Goal: Task Accomplishment & Management: Complete application form

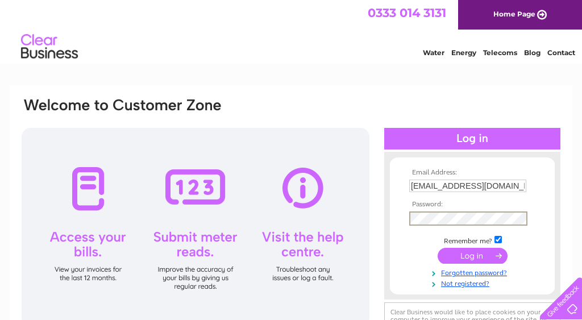
click at [469, 186] on input "[EMAIL_ADDRESS][DOMAIN_NAME]" at bounding box center [467, 186] width 117 height 12
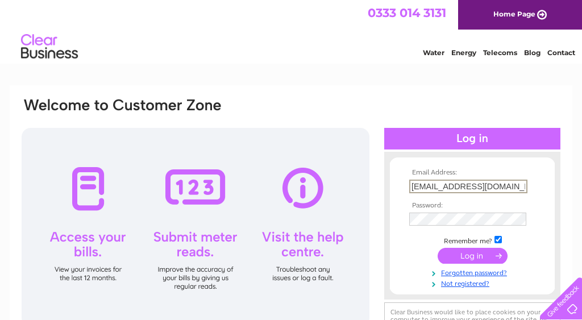
click at [469, 186] on input "[EMAIL_ADDRESS][DOMAIN_NAME]" at bounding box center [468, 187] width 118 height 14
click at [456, 185] on input "[EMAIL_ADDRESS][DOMAIN_NAME]" at bounding box center [468, 187] width 118 height 14
drag, startPoint x: 456, startPoint y: 185, endPoint x: 409, endPoint y: 186, distance: 47.7
click at [409, 186] on td "annawdenny@gmail.com" at bounding box center [472, 186] width 132 height 19
click at [522, 187] on input "cr3tiadenny@gmail.com" at bounding box center [468, 187] width 118 height 14
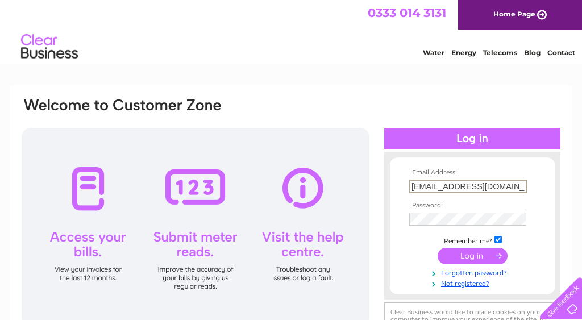
type input "cr3tiadenny@gmail.com"
click at [535, 175] on th "Email Address:" at bounding box center [472, 173] width 132 height 8
drag, startPoint x: 455, startPoint y: 187, endPoint x: 394, endPoint y: 187, distance: 61.4
click at [394, 187] on form "Email Address: cr3tiadenny@gmail.com Password:" at bounding box center [472, 228] width 165 height 119
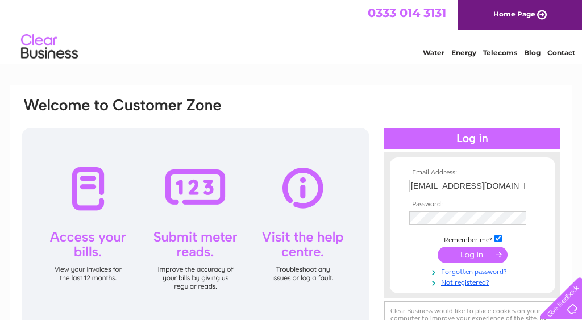
click at [476, 270] on link "Forgotten password?" at bounding box center [473, 270] width 129 height 11
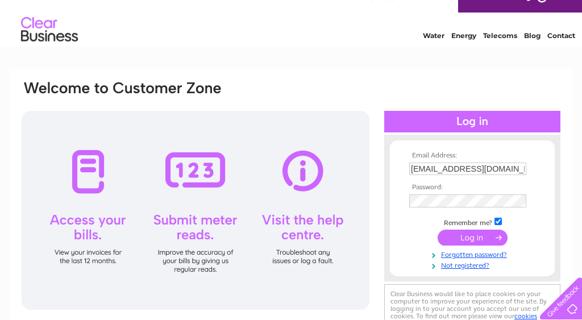
scroll to position [22, 0]
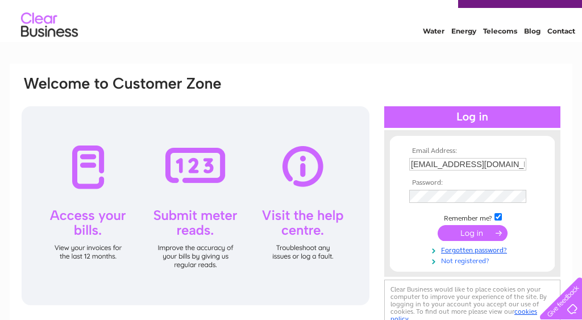
click at [468, 260] on link "Not registered?" at bounding box center [473, 260] width 129 height 11
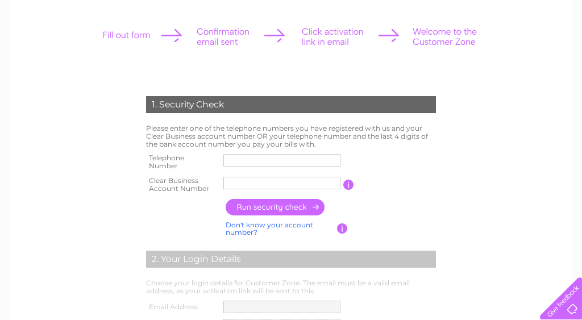
scroll to position [149, 0]
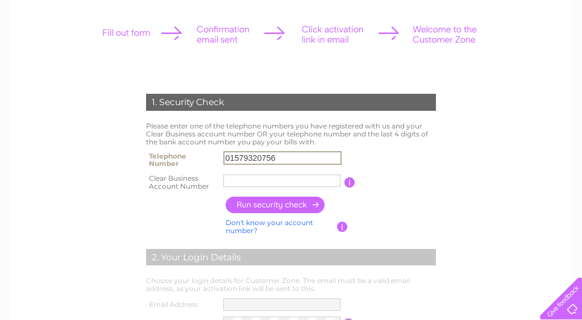
type input "01579320756"
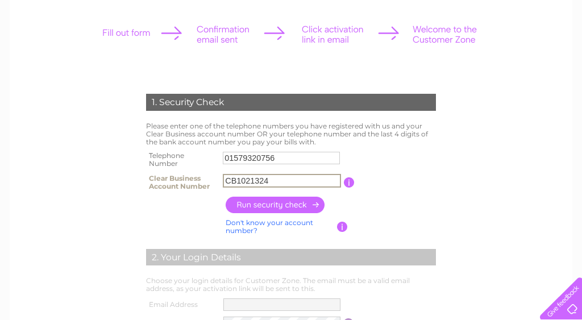
click at [335, 179] on input "CB1021324" at bounding box center [282, 181] width 118 height 14
type input "CB1021324"
click at [275, 198] on input "button" at bounding box center [276, 205] width 100 height 16
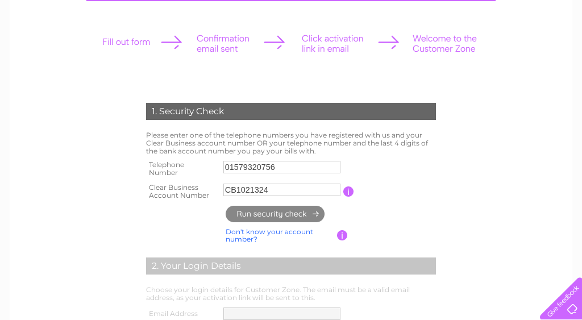
scroll to position [227, 1]
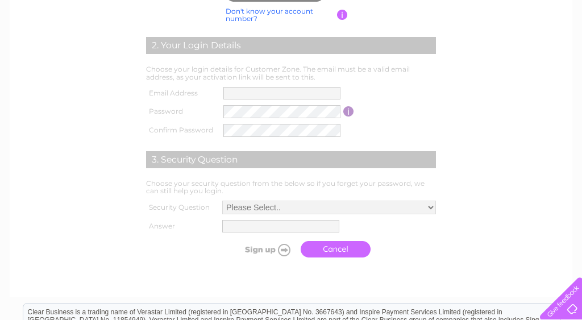
type input "**********"
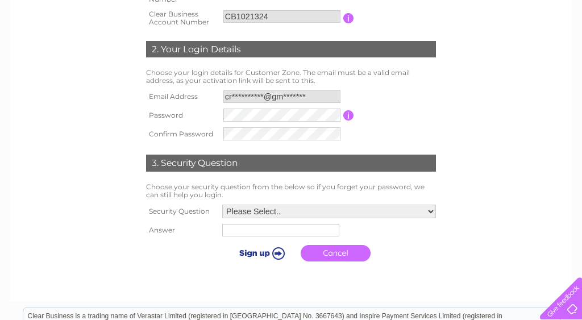
scroll to position [365, 0]
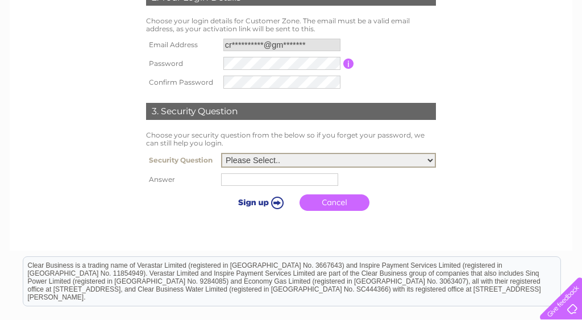
select select "4"
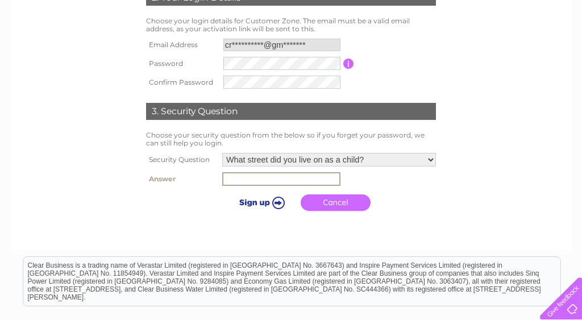
click at [288, 175] on input "text" at bounding box center [281, 179] width 118 height 14
type input "[GEOGRAPHIC_DATA]"
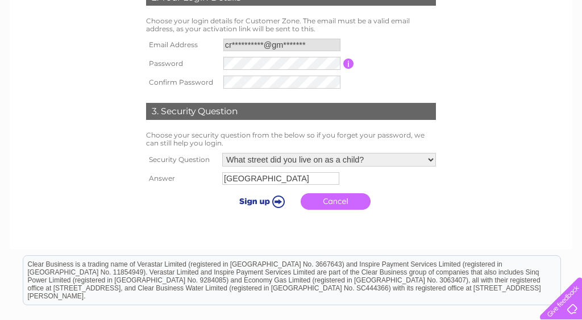
click at [262, 198] on input "submit" at bounding box center [260, 201] width 70 height 16
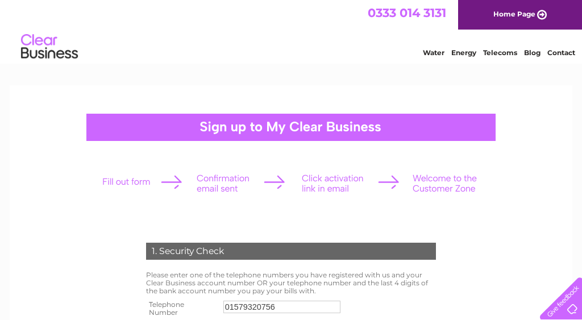
click at [527, 13] on link "Home Page" at bounding box center [520, 15] width 124 height 30
